Goal: Task Accomplishment & Management: Use online tool/utility

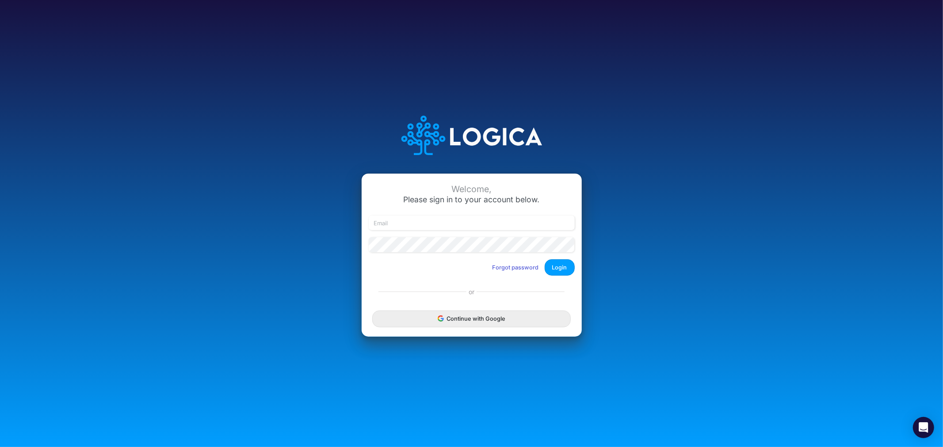
click at [440, 215] on div "Welcome, Please sign in to your account below. Forgot password Login" at bounding box center [472, 228] width 220 height 109
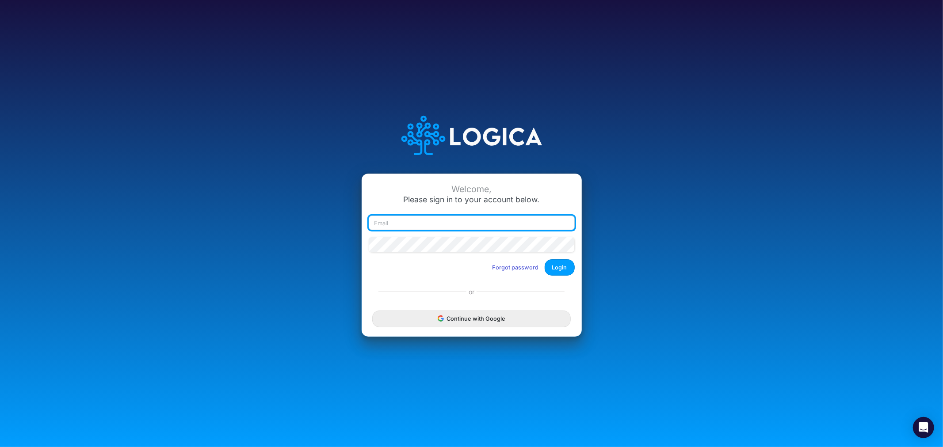
click at [441, 226] on input "email" at bounding box center [472, 223] width 206 height 15
type input "[PERSON_NAME][EMAIL_ADDRESS][PERSON_NAME][DOMAIN_NAME]"
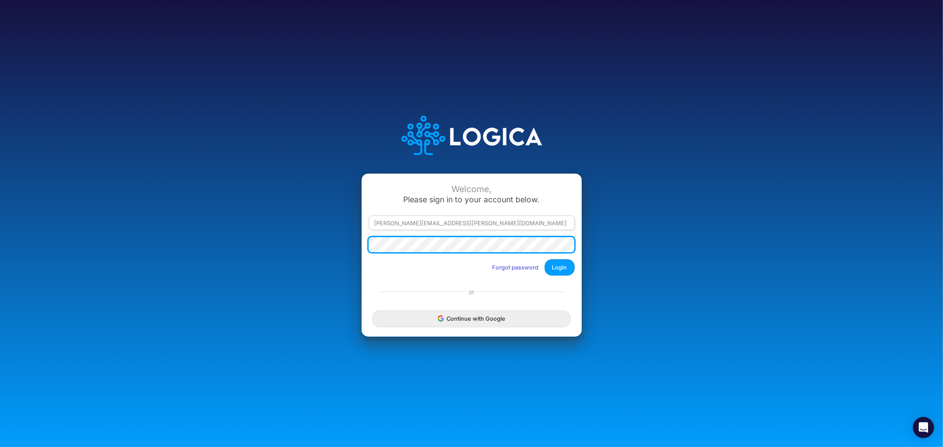
click at [545, 260] on button "Login" at bounding box center [560, 268] width 30 height 16
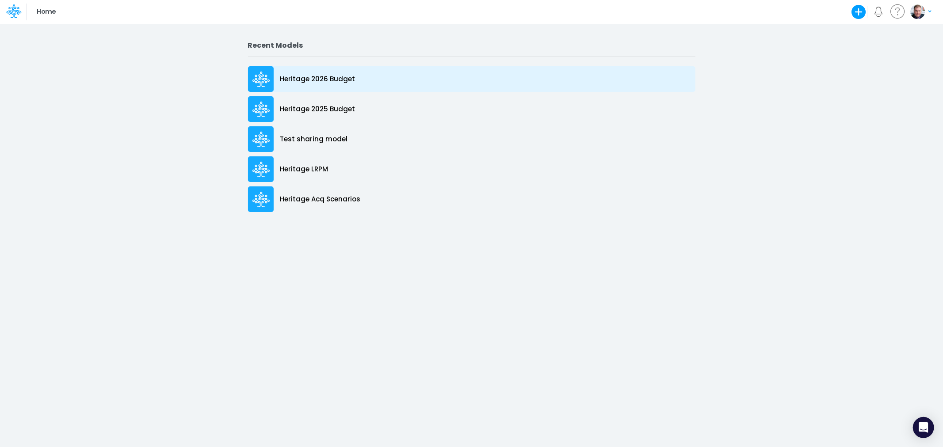
click at [309, 74] on p "Heritage 2026 Budget" at bounding box center [317, 79] width 75 height 10
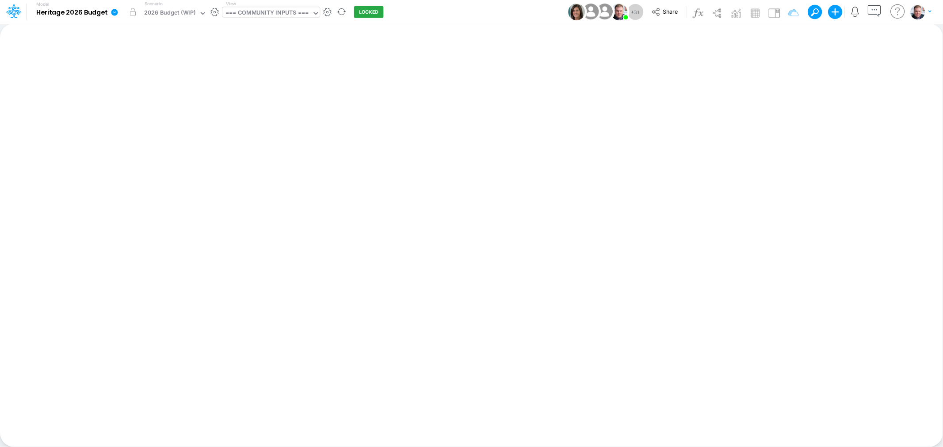
click at [269, 14] on div "=== COMMUNITY INPUTS ===" at bounding box center [266, 13] width 83 height 10
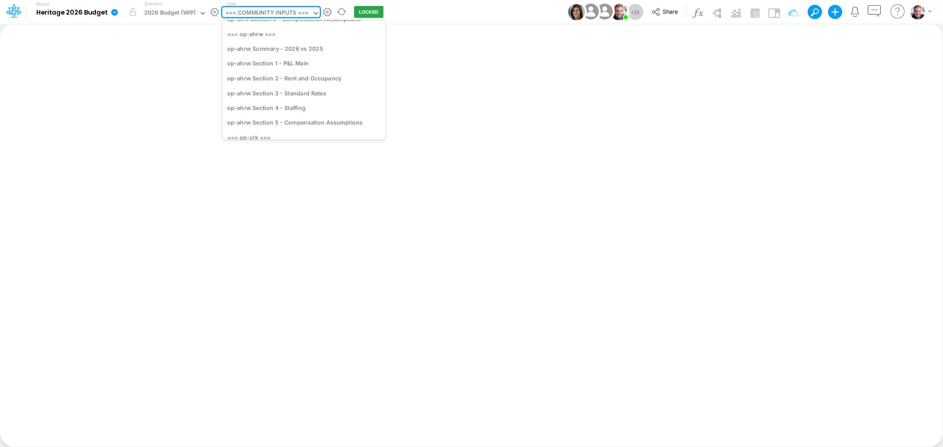
scroll to position [196, 0]
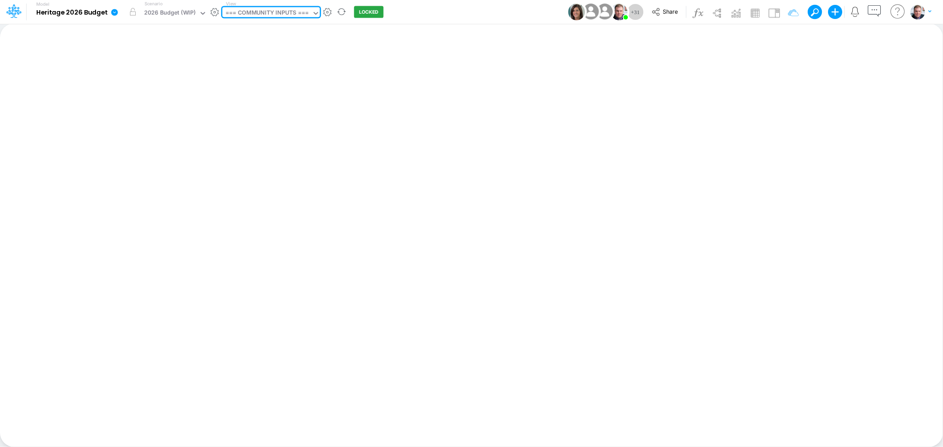
click at [257, 10] on div "=== COMMUNITY INPUTS ===" at bounding box center [266, 13] width 83 height 10
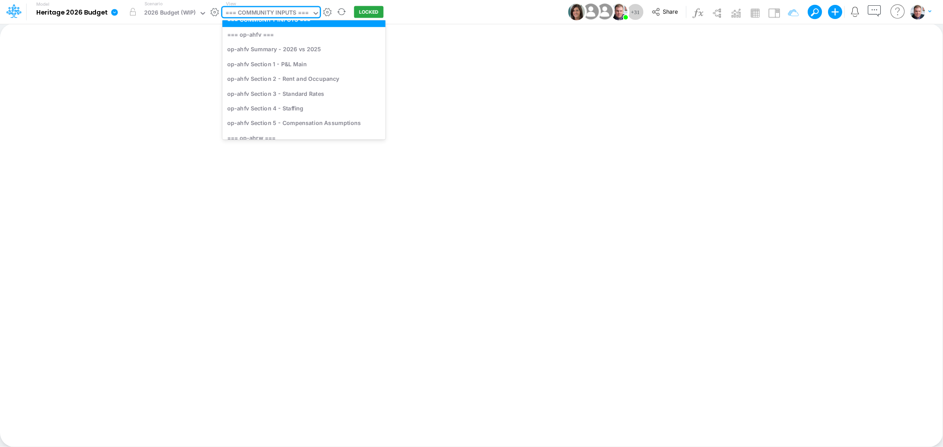
scroll to position [98, 0]
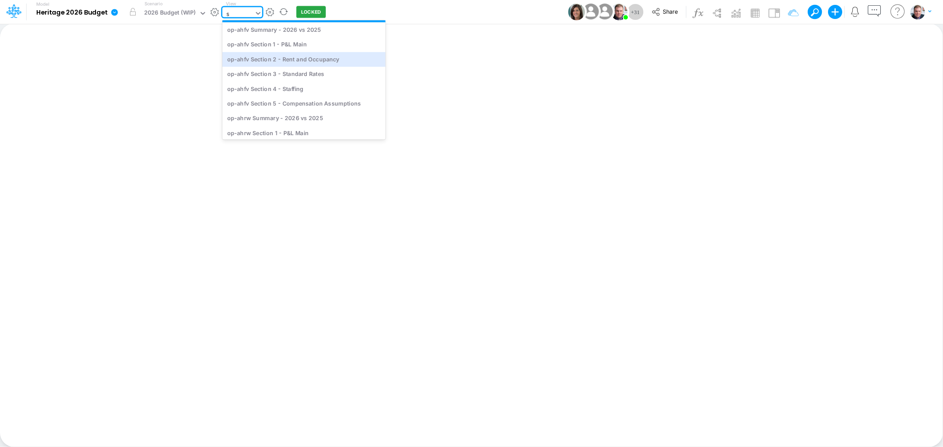
type input "sr"
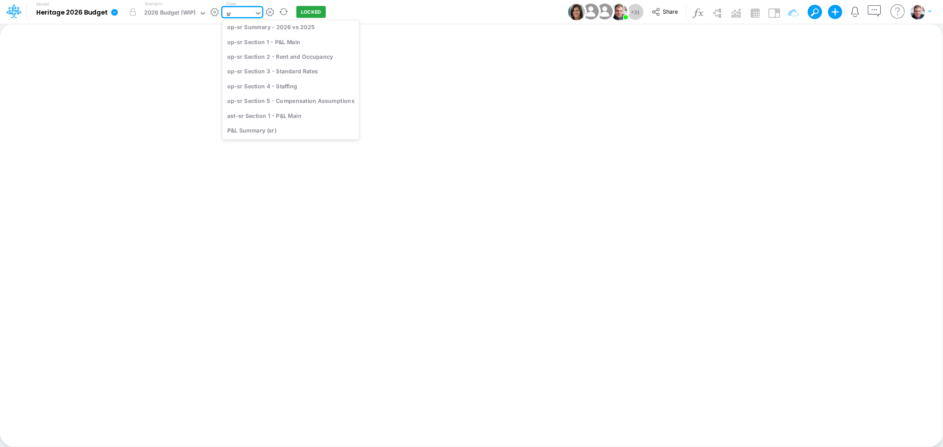
scroll to position [0, 0]
click at [289, 89] on div "op-sr Section 3 - Standard Rates" at bounding box center [290, 88] width 137 height 15
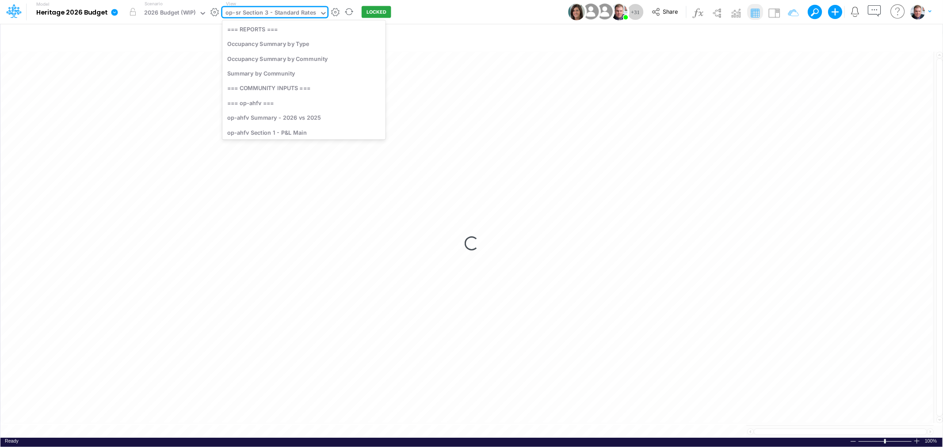
click at [281, 14] on div "op-sr Section 3 - Standard Rates" at bounding box center [270, 13] width 91 height 10
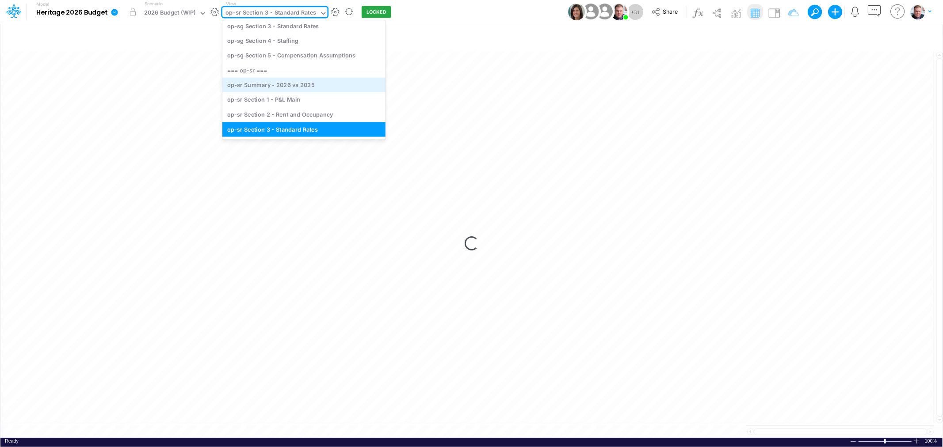
scroll to position [2153, 0]
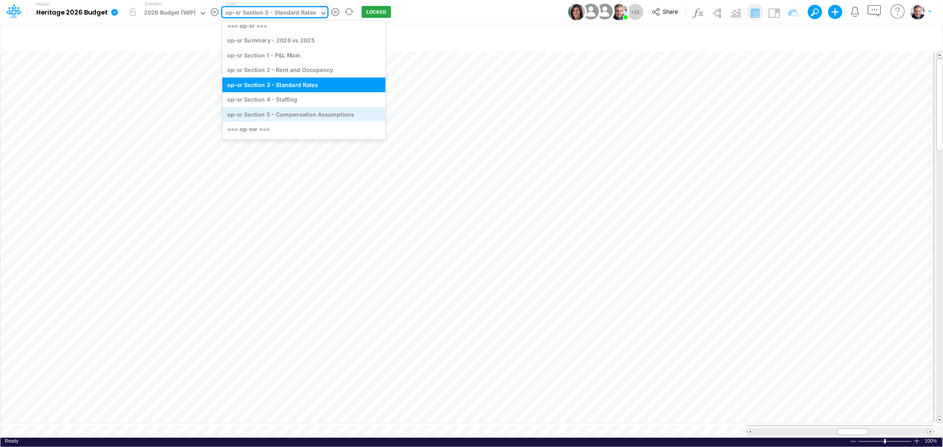
click at [291, 111] on div "op-sr Section 5 - Compensation Assumptions" at bounding box center [303, 114] width 163 height 15
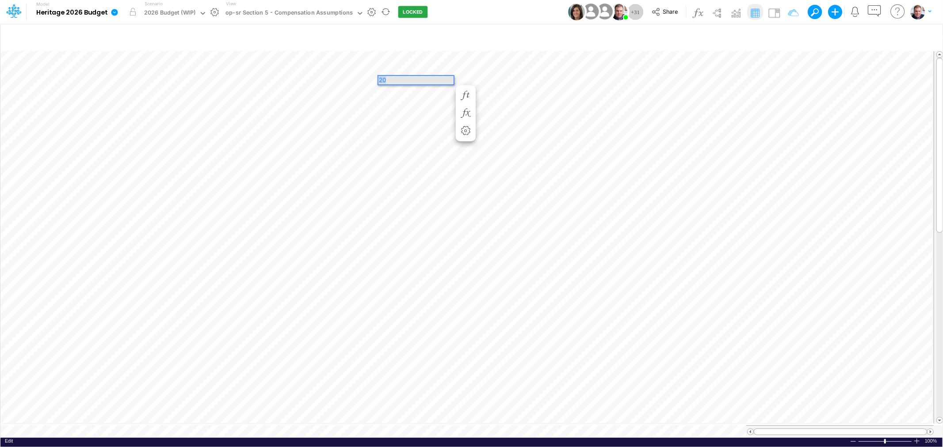
click at [348, 79] on div "Paste Cut Copy AutoFill 20" at bounding box center [471, 244] width 942 height 389
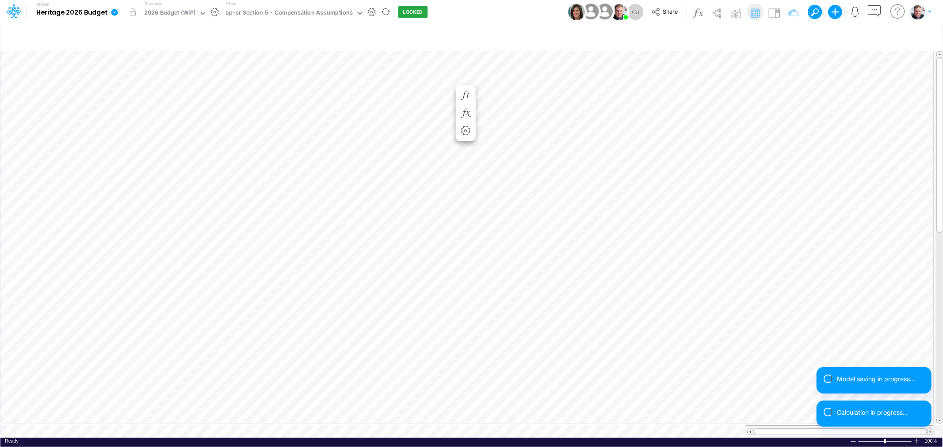
scroll to position [0, 0]
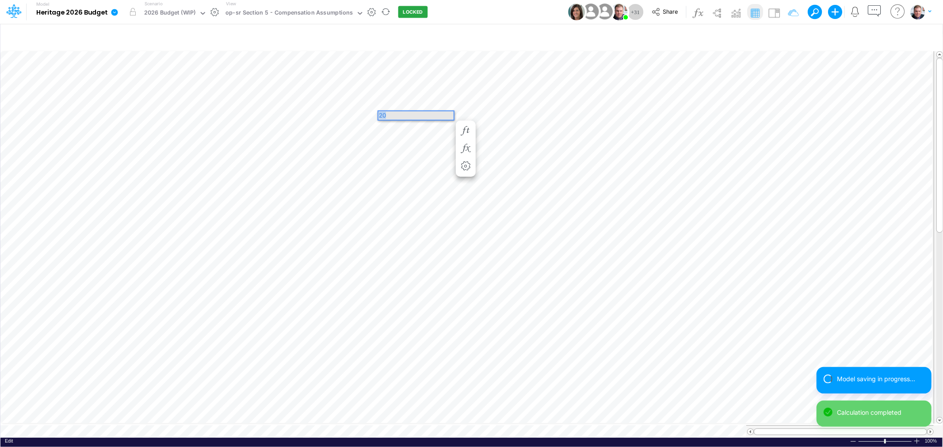
click at [356, 116] on div "Paste Cut Copy AutoFill 20" at bounding box center [471, 244] width 942 height 389
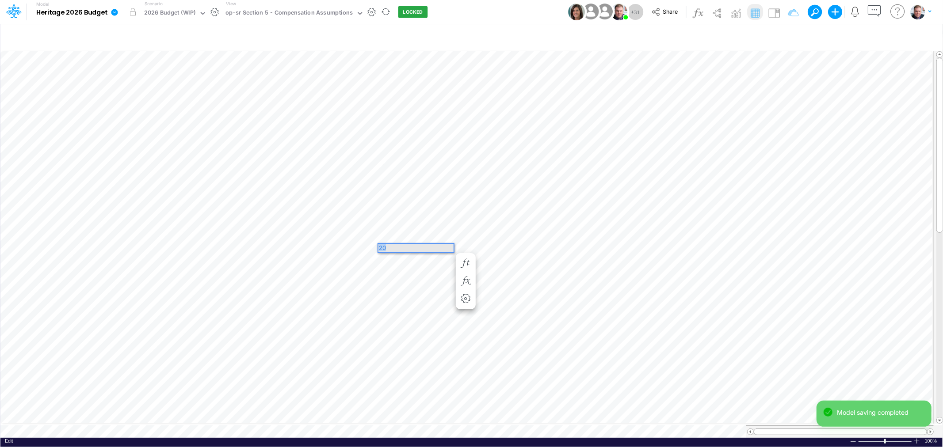
click at [361, 248] on div "Paste Cut Copy AutoFill 20" at bounding box center [471, 244] width 942 height 389
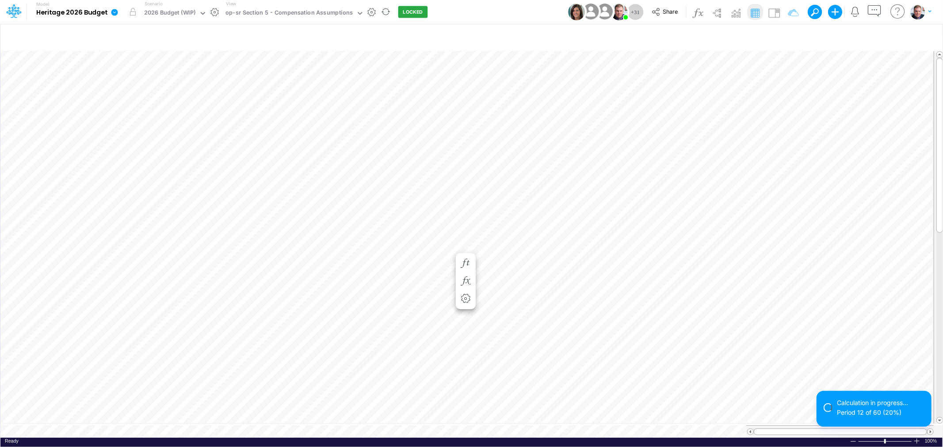
scroll to position [0, 0]
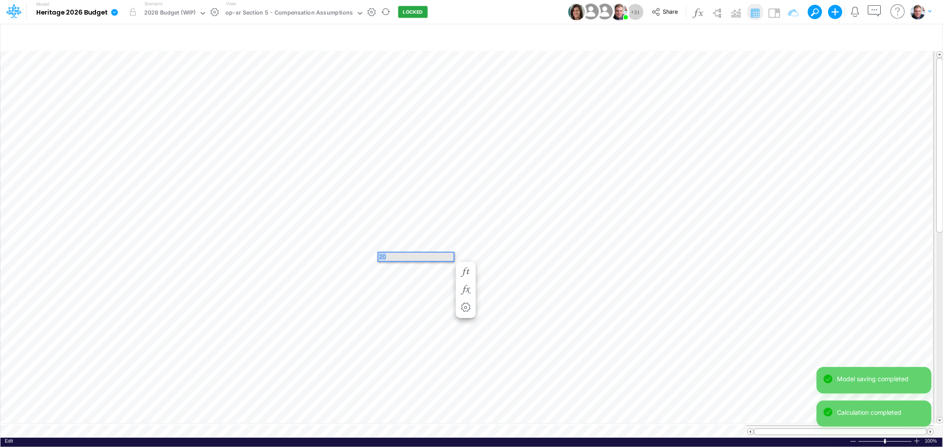
click at [335, 255] on div "Paste Cut Copy AutoFill 20" at bounding box center [471, 244] width 942 height 389
click at [356, 292] on div "Paste Cut Copy AutoFill 20" at bounding box center [471, 244] width 942 height 389
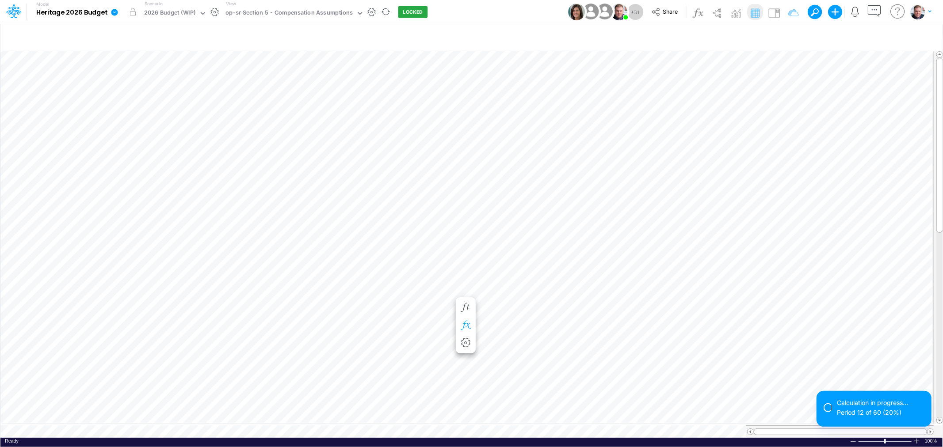
scroll to position [0, 0]
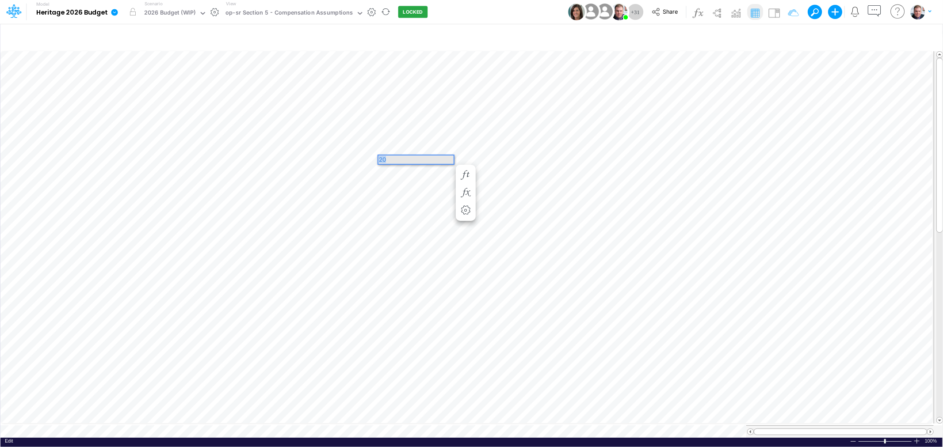
click at [353, 159] on div "Paste Cut Copy AutoFill 20" at bounding box center [471, 244] width 942 height 389
click at [273, 10] on div "op-sr Section 3 - Standard Rates" at bounding box center [270, 13] width 91 height 10
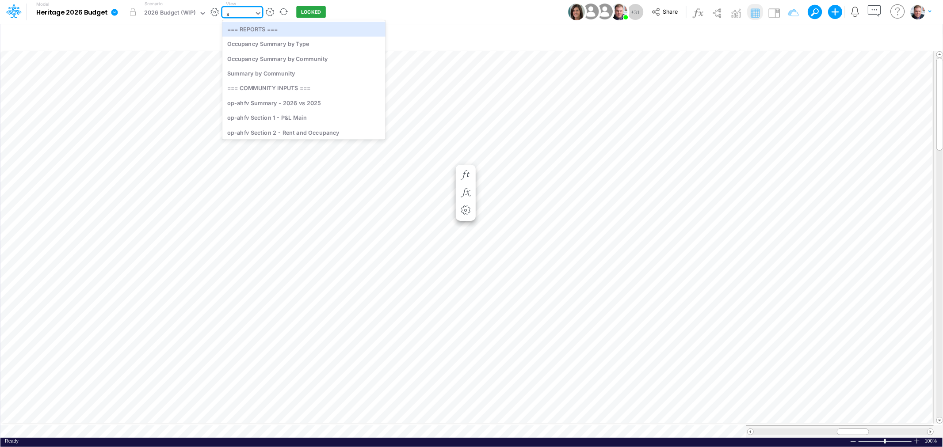
type input "sr"
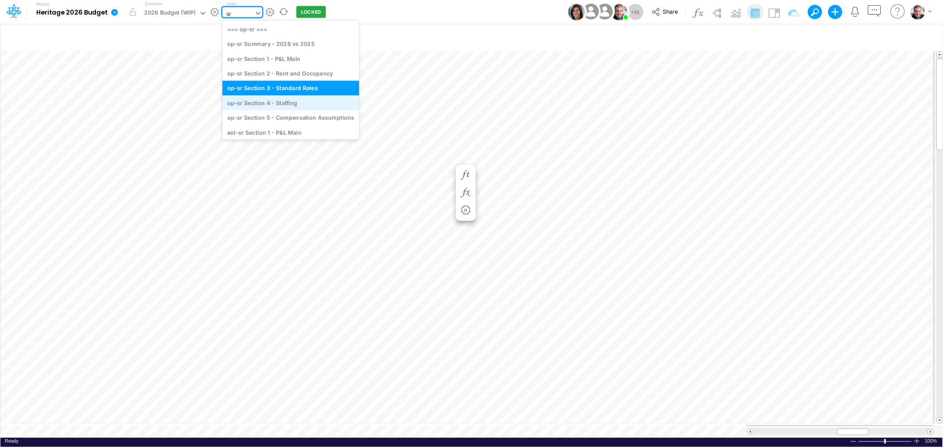
click at [299, 107] on div "op-sr Section 4 - Staffing" at bounding box center [290, 102] width 137 height 15
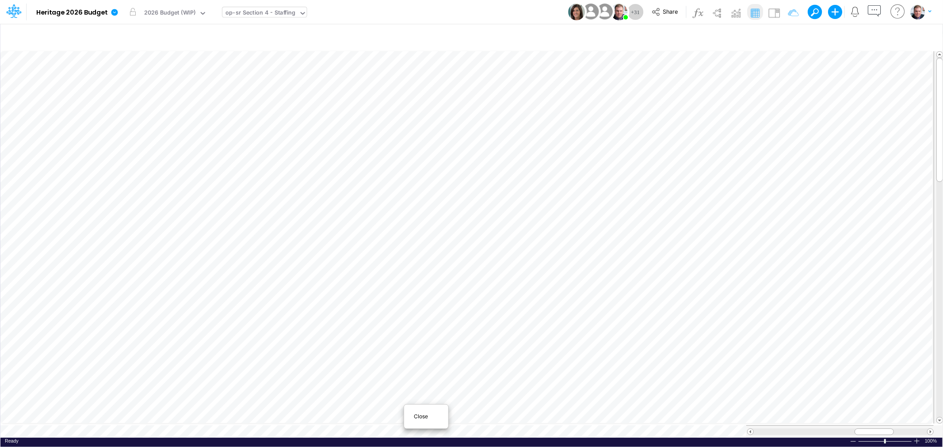
click at [410, 418] on div "Close" at bounding box center [426, 417] width 38 height 11
click at [339, 417] on span "Close" at bounding box center [347, 418] width 24 height 8
click at [302, 12] on div "op-sr Section 3 - Standard Rates" at bounding box center [270, 13] width 91 height 10
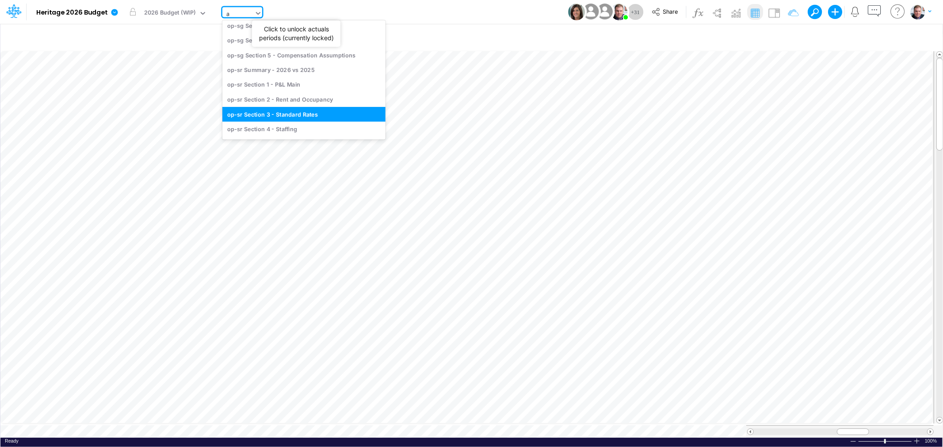
type input "ah"
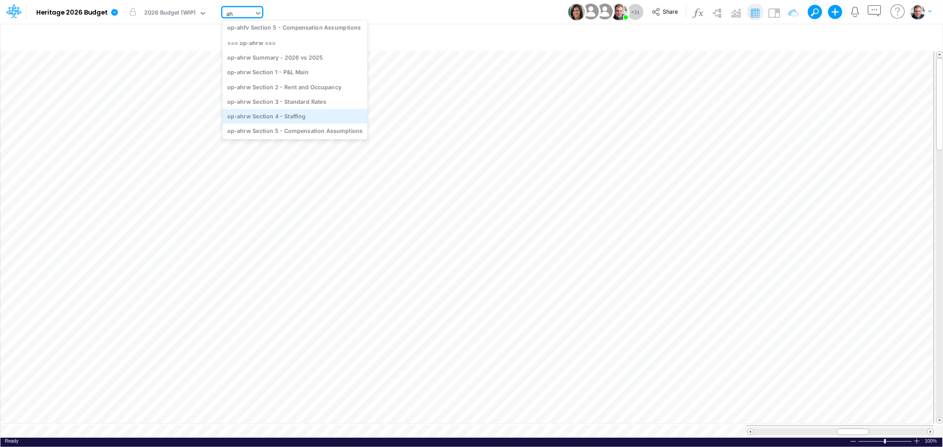
click at [302, 114] on div "op-ahrw Section 4 - Staffing" at bounding box center [294, 116] width 145 height 15
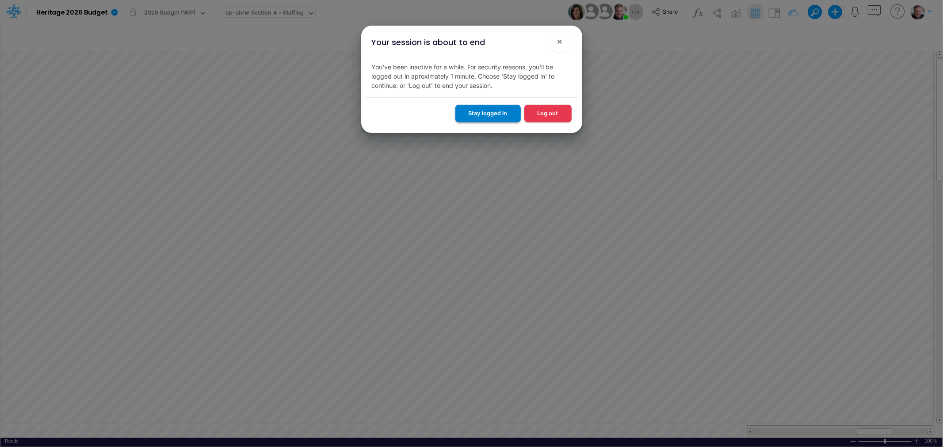
click at [480, 114] on button "Stay logged in" at bounding box center [487, 113] width 65 height 17
